Goal: Task Accomplishment & Management: Manage account settings

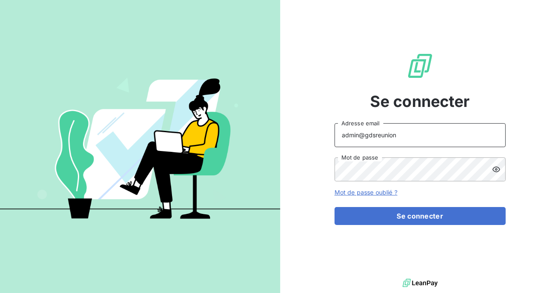
click at [407, 134] on input "admin@gdsreunion" at bounding box center [419, 135] width 171 height 24
type input "admin@bpaexperts"
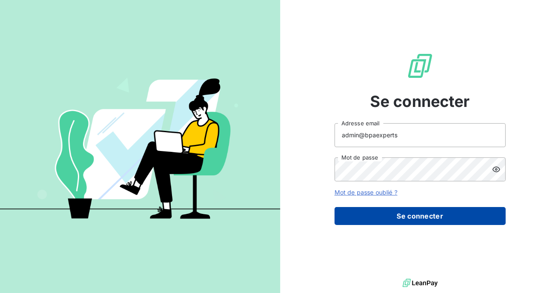
click at [405, 211] on button "Se connecter" at bounding box center [419, 216] width 171 height 18
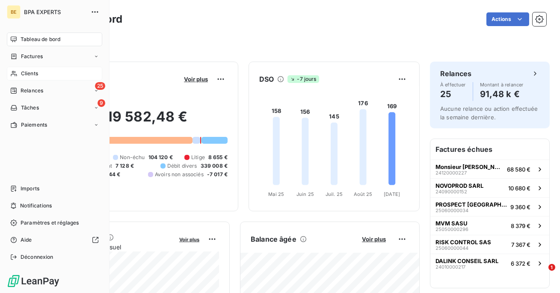
click at [14, 74] on icon at bounding box center [14, 74] width 6 height 6
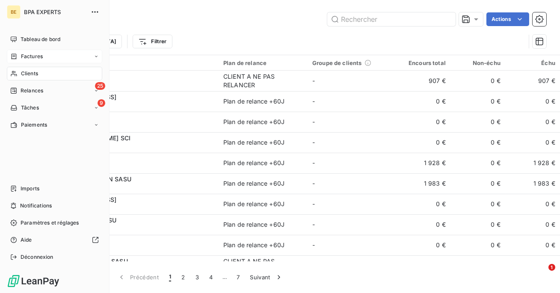
click at [11, 56] on icon at bounding box center [13, 56] width 7 height 7
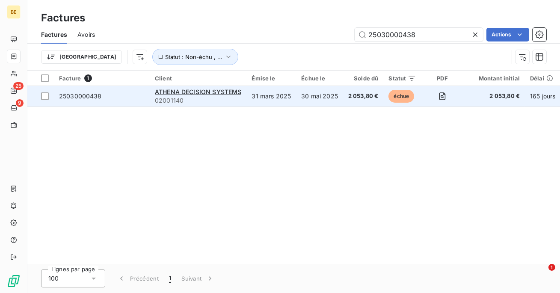
type input "25030000438"
click at [271, 103] on td "31 mars 2025" at bounding box center [271, 96] width 50 height 21
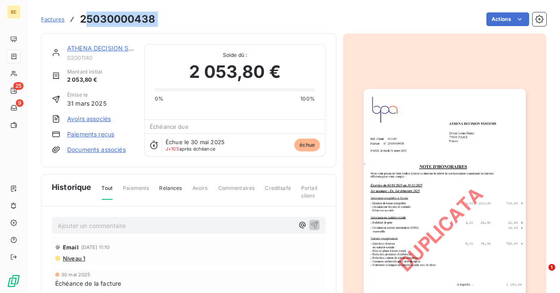
drag, startPoint x: 164, startPoint y: 21, endPoint x: 88, endPoint y: 21, distance: 75.7
click at [88, 21] on div "Factures 25030000438 Actions" at bounding box center [293, 19] width 505 height 18
click at [170, 17] on div "Actions" at bounding box center [355, 19] width 381 height 14
drag, startPoint x: 160, startPoint y: 18, endPoint x: 77, endPoint y: 18, distance: 82.5
click at [77, 18] on div "Factures 25030000438 Actions" at bounding box center [293, 19] width 505 height 18
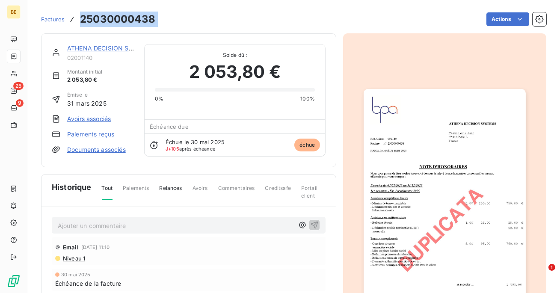
copy section "25030000438 Actions"
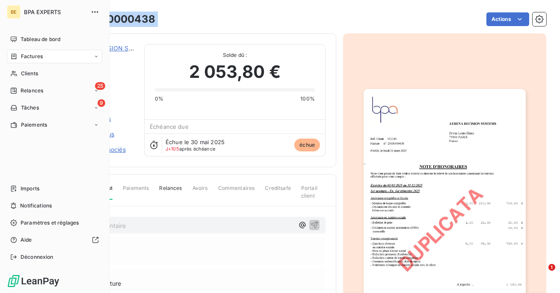
click at [19, 58] on div "Factures" at bounding box center [26, 57] width 32 height 8
click at [33, 61] on div "Factures" at bounding box center [54, 57] width 95 height 14
click at [45, 71] on div "Factures" at bounding box center [59, 74] width 85 height 14
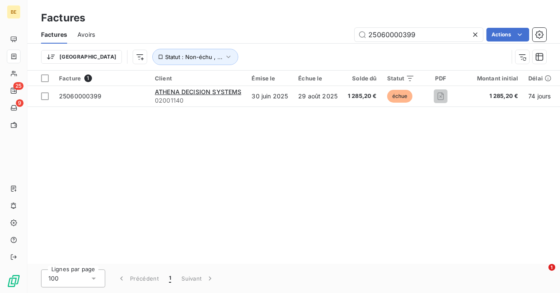
type input "25060000399"
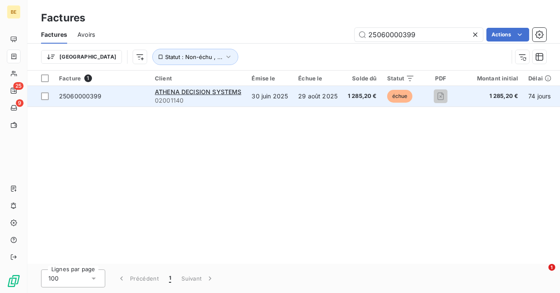
click at [297, 88] on td "29 août 2025" at bounding box center [318, 96] width 50 height 21
